Goal: Information Seeking & Learning: Learn about a topic

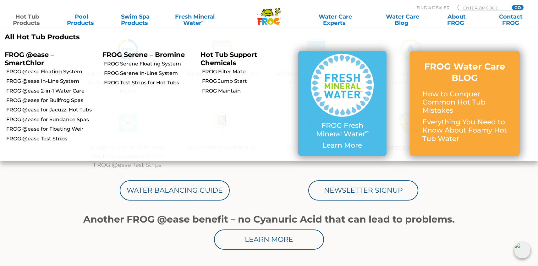
click at [26, 19] on link "Hot Tub Products" at bounding box center [27, 20] width 42 height 13
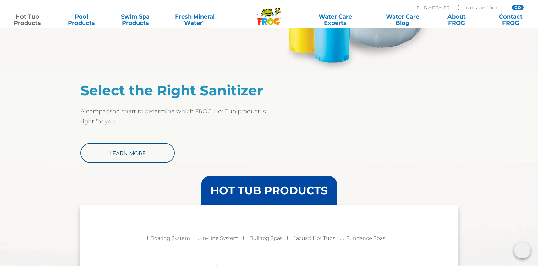
scroll to position [479, 0]
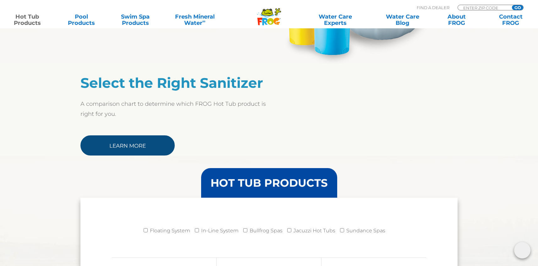
click at [152, 139] on link "Learn More" at bounding box center [127, 145] width 94 height 20
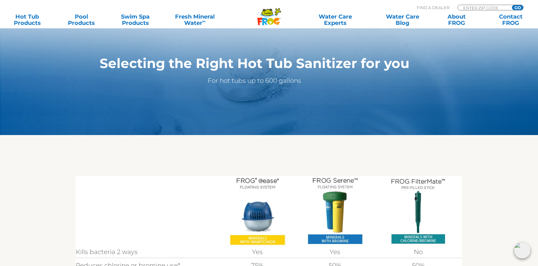
scroll to position [52, 0]
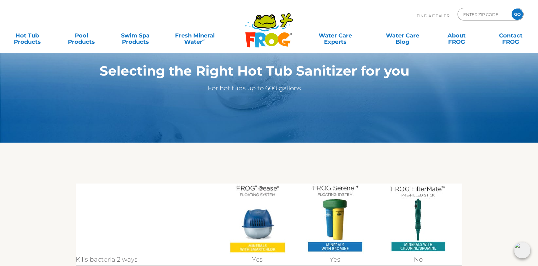
click at [252, 243] on img at bounding box center [257, 218] width 57 height 70
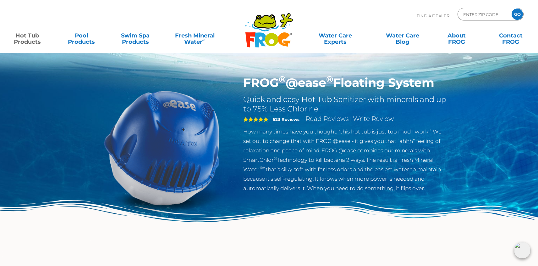
click at [208, 137] on img at bounding box center [162, 147] width 144 height 144
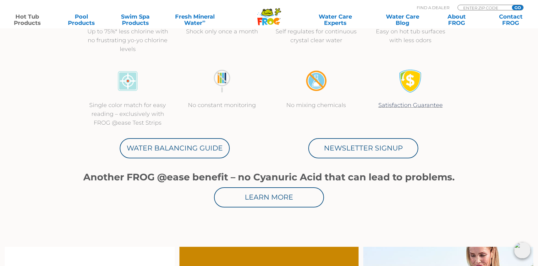
scroll to position [272, 0]
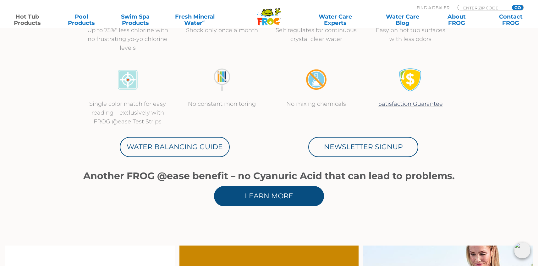
click at [259, 197] on link "Learn More" at bounding box center [269, 196] width 110 height 20
